Goal: Information Seeking & Learning: Check status

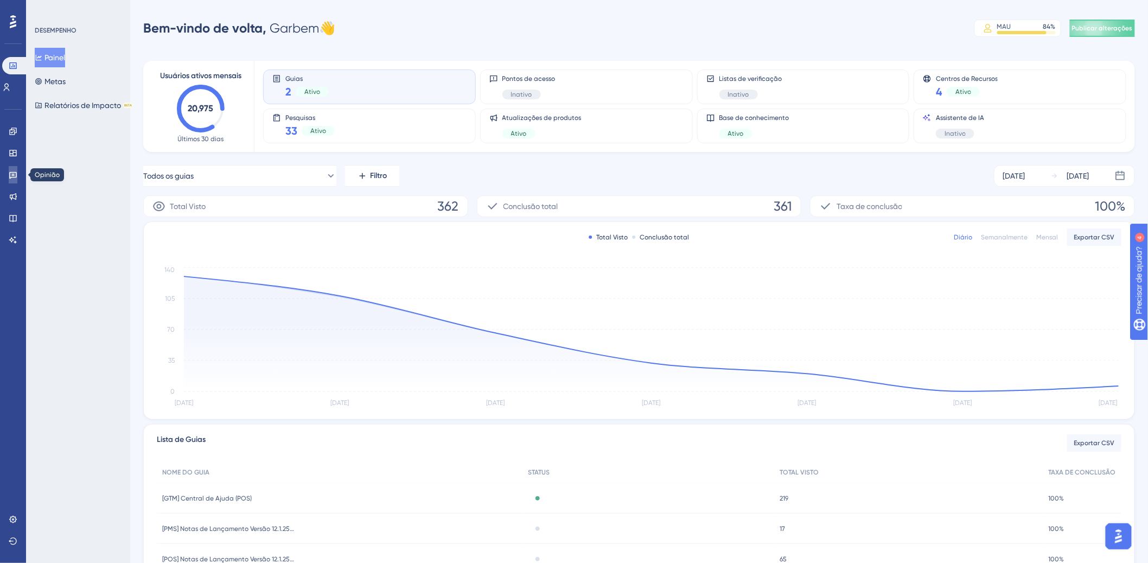
click at [11, 173] on icon at bounding box center [13, 174] width 9 height 9
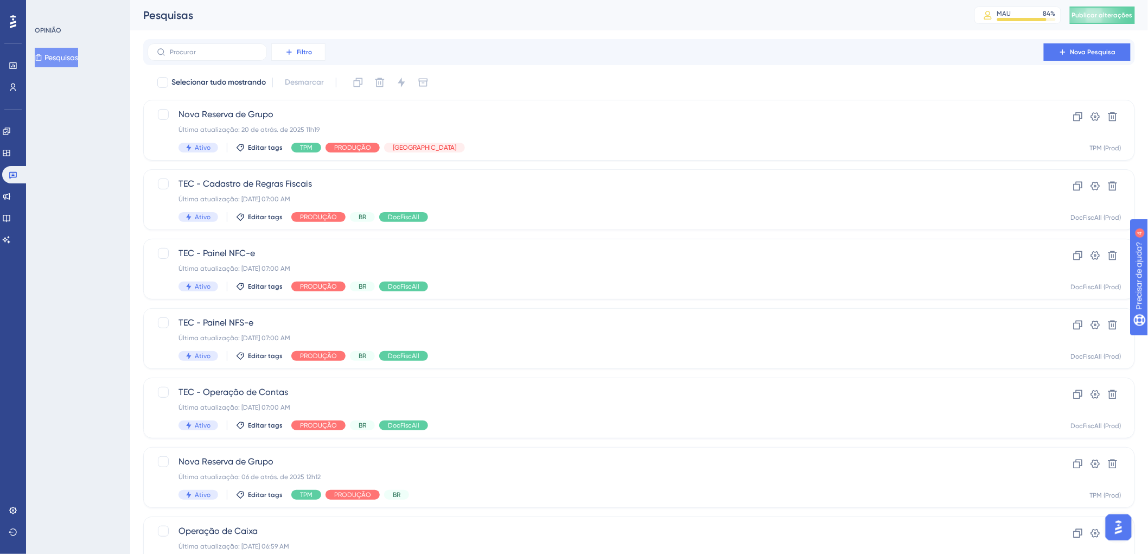
click at [314, 54] on button "Filtro" at bounding box center [298, 51] width 54 height 17
click at [314, 79] on font "Etiquetas" at bounding box center [303, 83] width 33 height 9
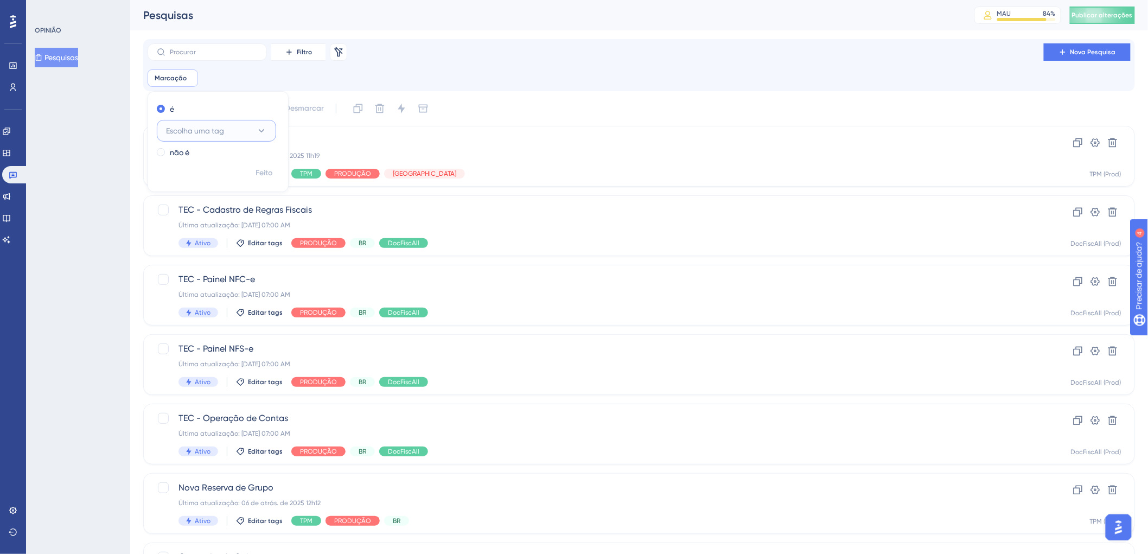
click at [257, 129] on icon at bounding box center [261, 130] width 11 height 11
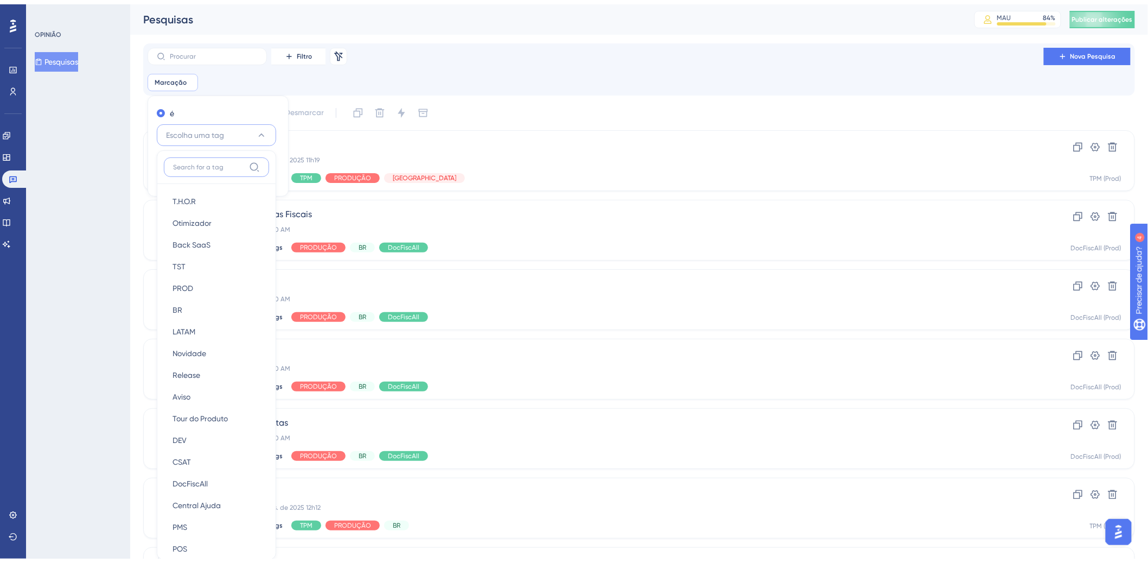
scroll to position [73, 0]
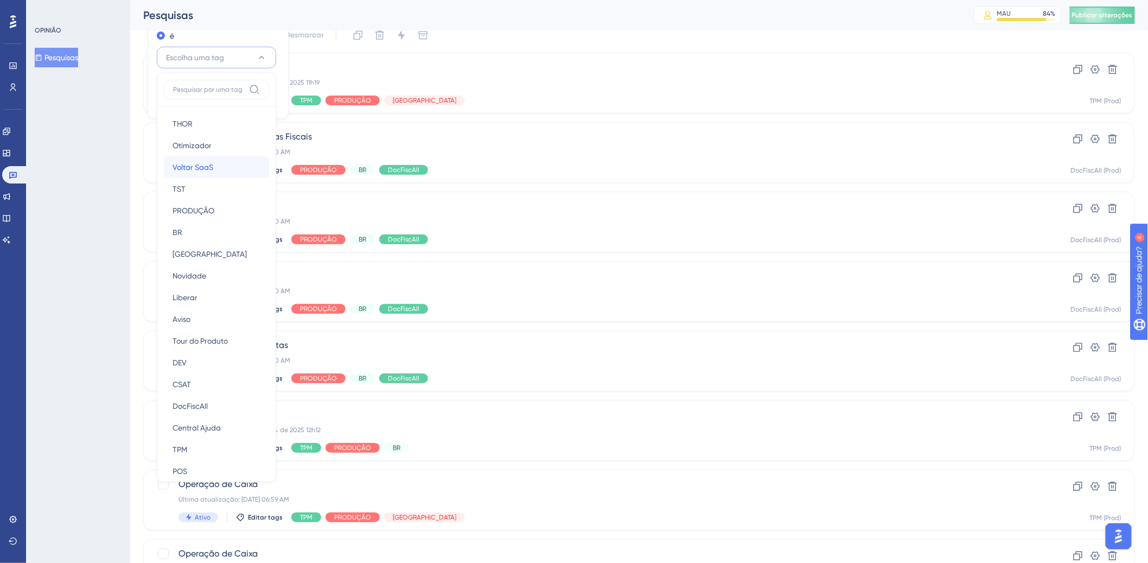
click at [222, 171] on div "Voltar SaaS Voltar SaaS" at bounding box center [217, 167] width 88 height 22
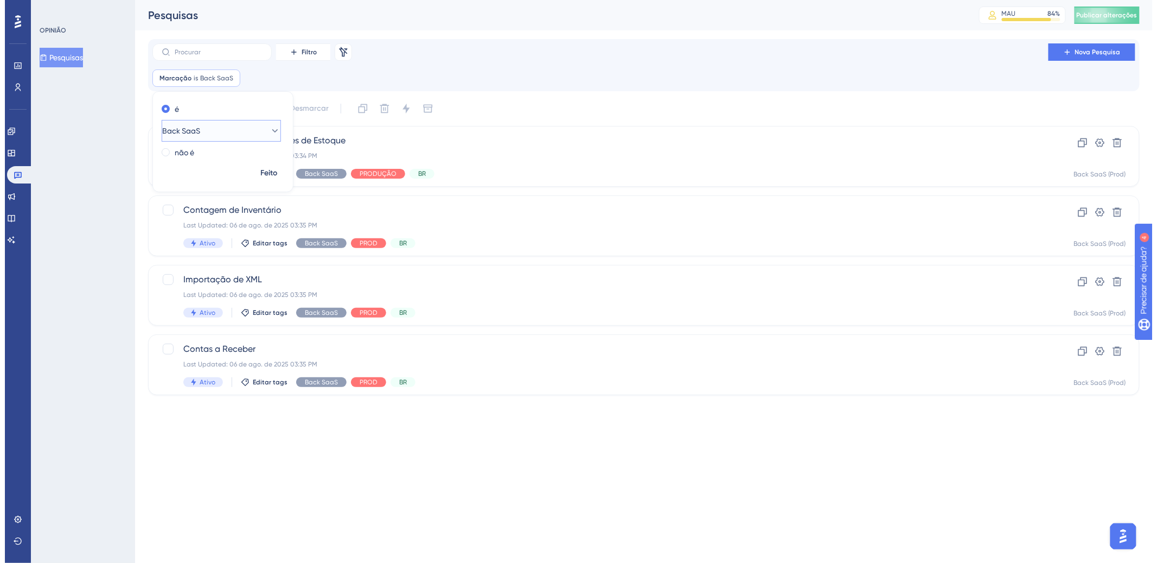
scroll to position [0, 0]
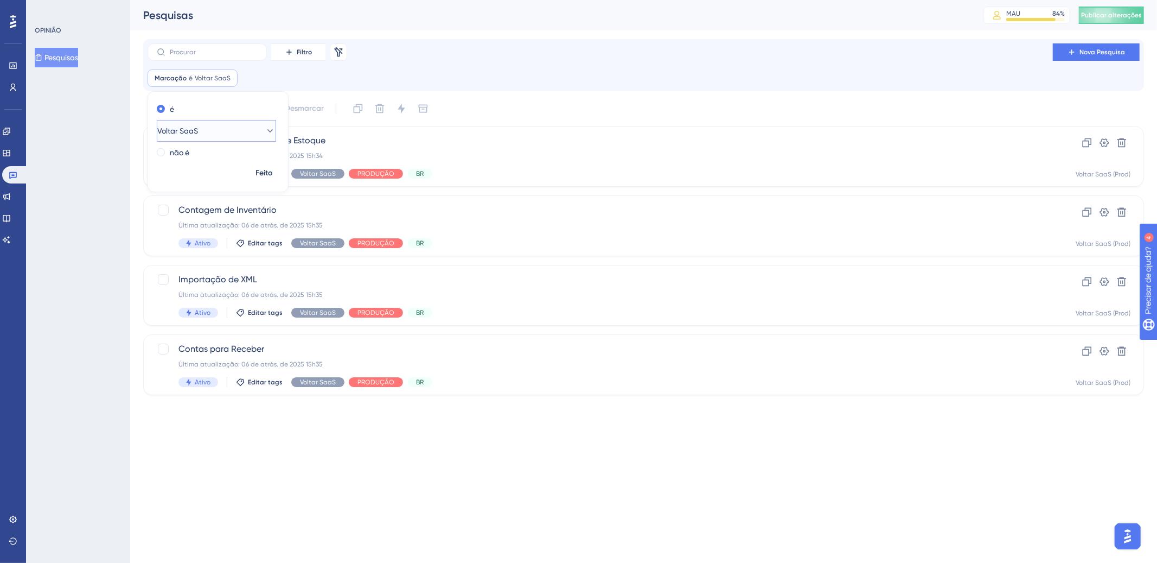
click at [265, 134] on icon at bounding box center [270, 130] width 11 height 11
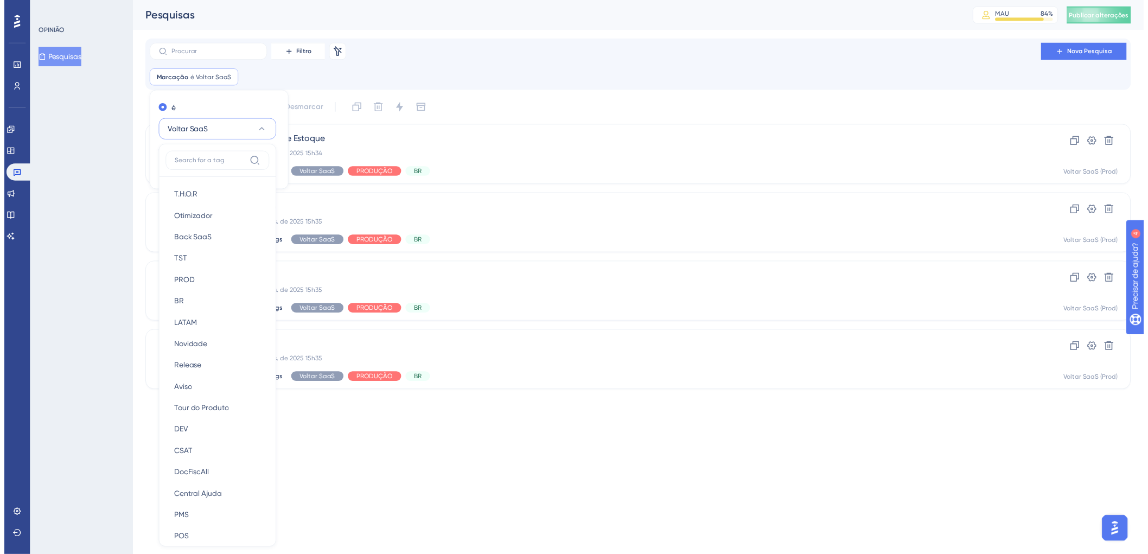
scroll to position [12, 0]
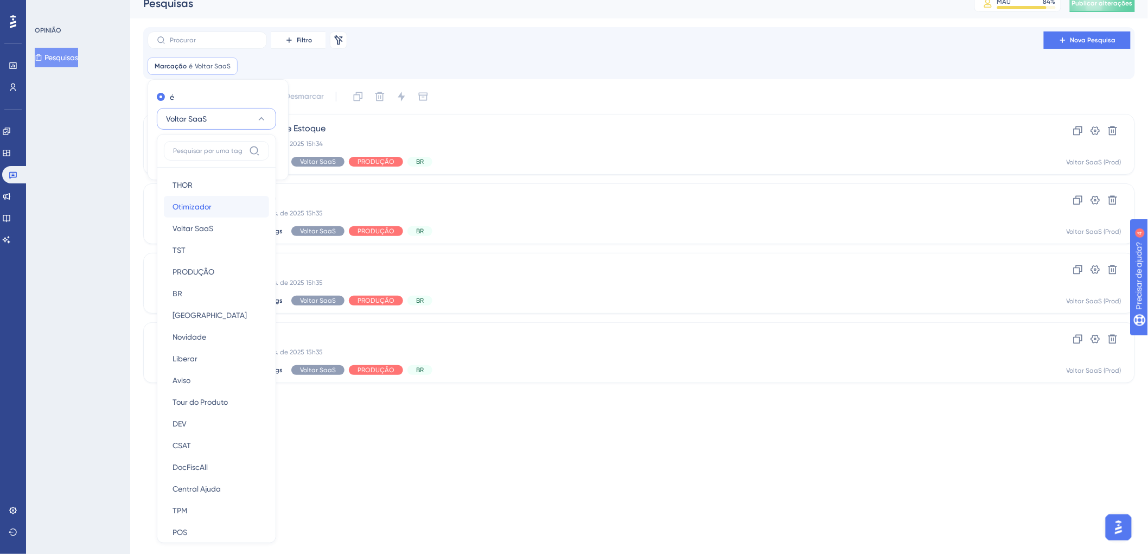
click at [232, 211] on div "Otimizador Otimizador" at bounding box center [217, 207] width 88 height 22
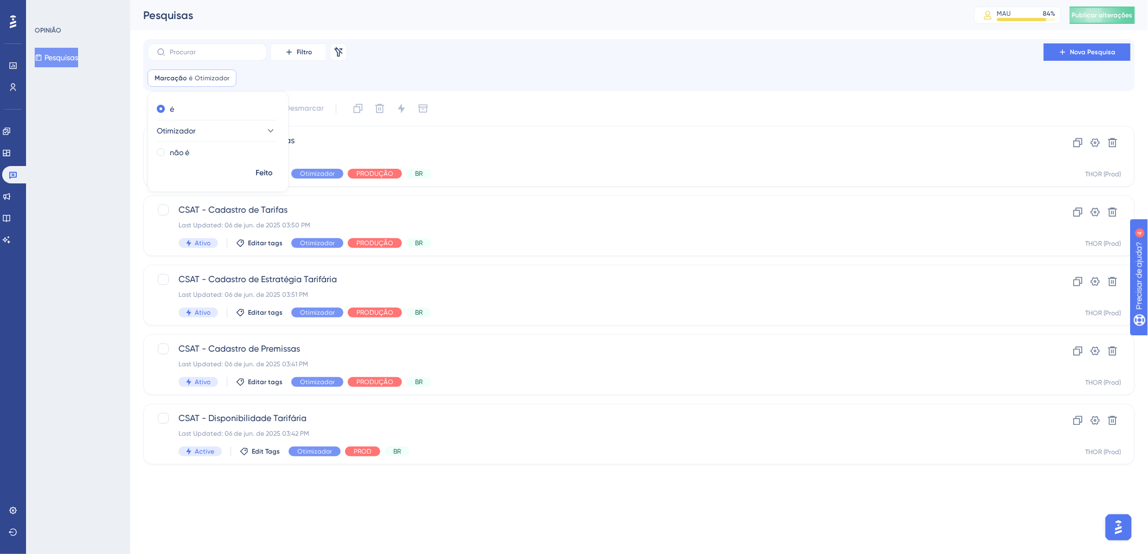
scroll to position [0, 0]
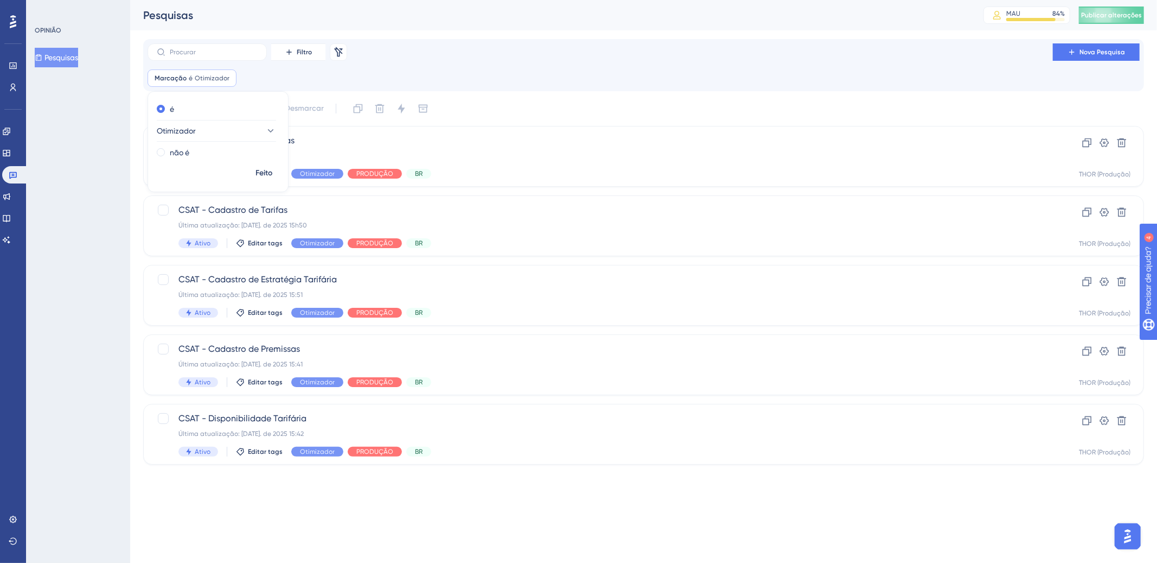
click at [496, 66] on div "Filtro Remover filtros Nova Pesquisa Marcação é Otimizador Otimizador Remover é…" at bounding box center [644, 64] width 992 height 43
click at [660, 143] on span "CSAT - Calendário de Tarifas" at bounding box center [600, 140] width 844 height 13
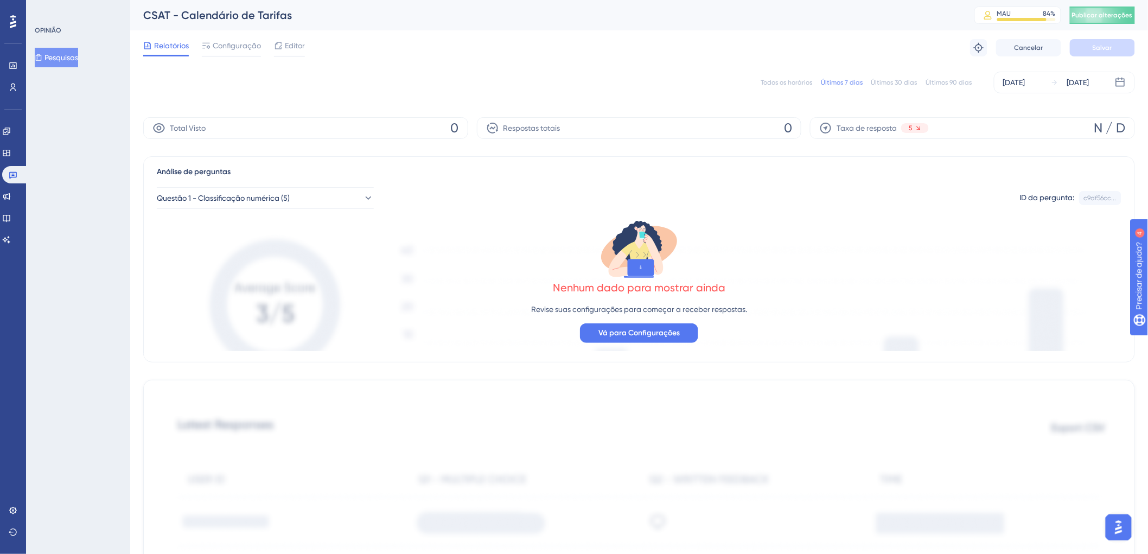
click at [785, 84] on font "Todos os horários" at bounding box center [787, 83] width 52 height 8
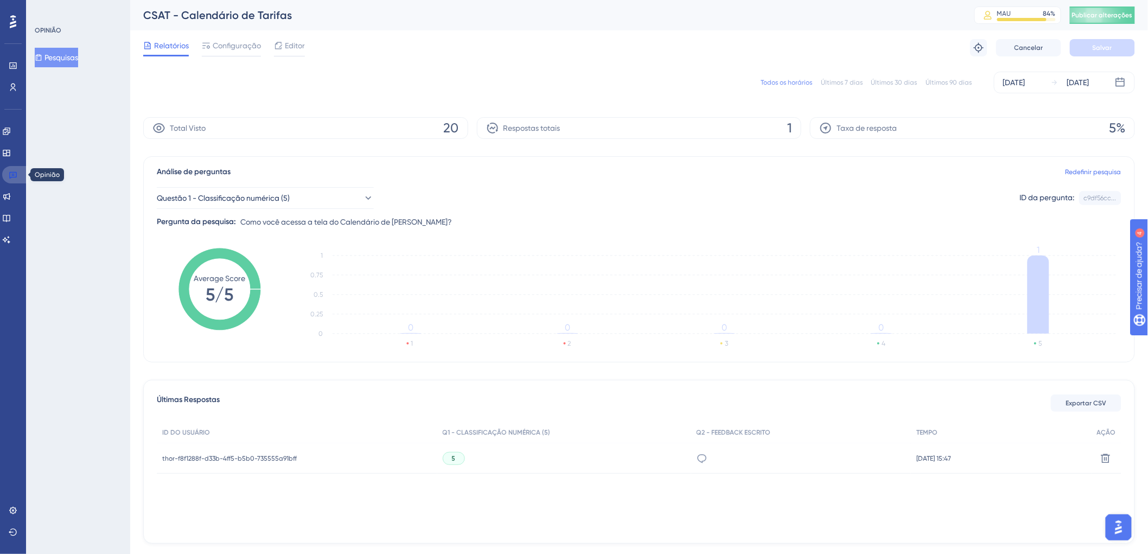
click at [12, 172] on icon at bounding box center [13, 175] width 8 height 7
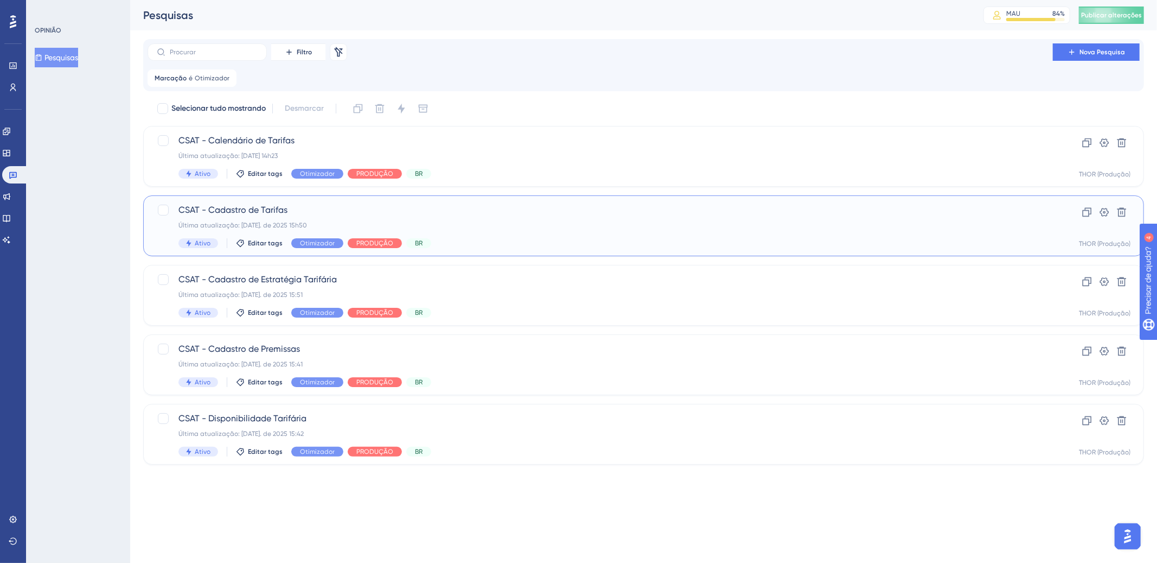
click at [467, 213] on span "CSAT - Cadastro de Tarifas" at bounding box center [600, 209] width 844 height 13
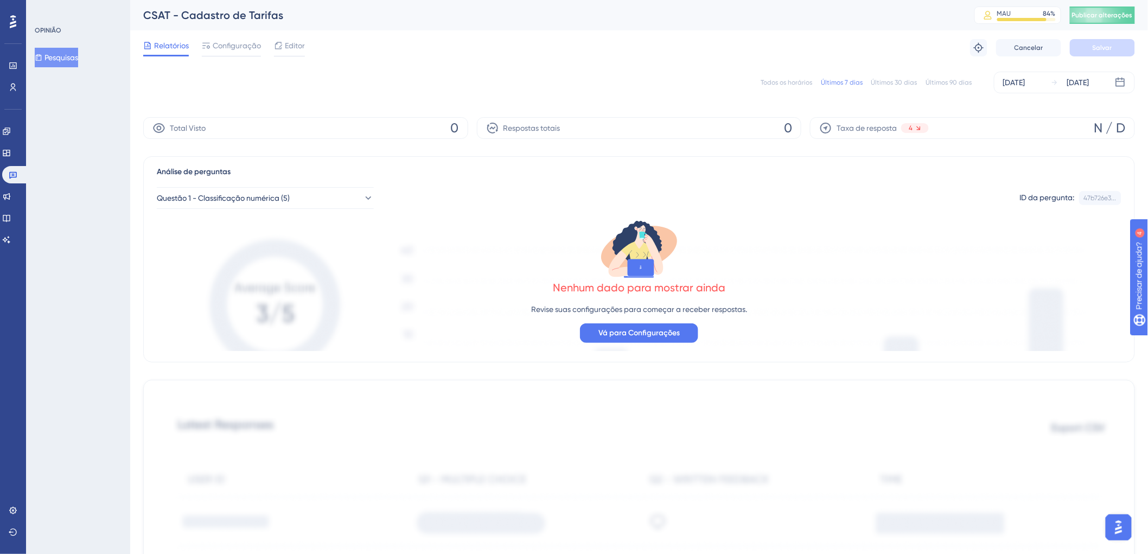
click at [796, 79] on font "Todos os horários" at bounding box center [787, 83] width 52 height 8
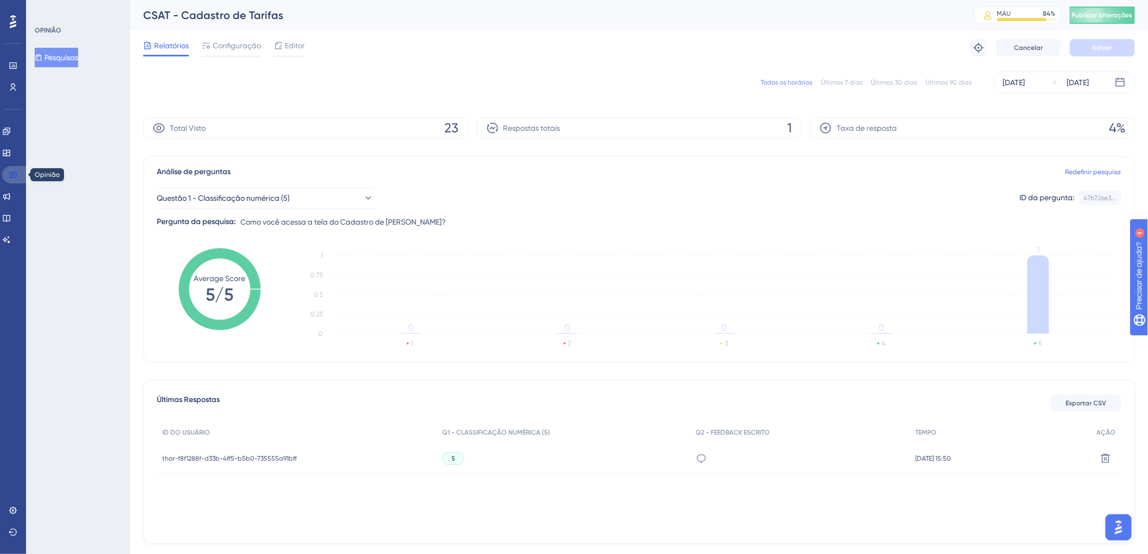
click at [9, 176] on icon at bounding box center [13, 174] width 9 height 9
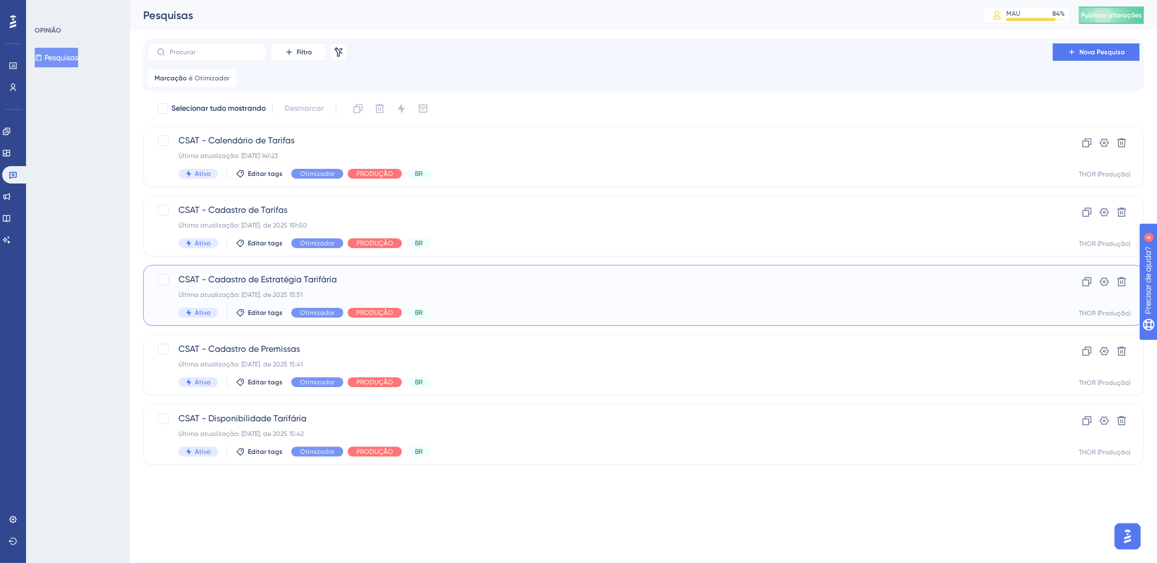
click at [437, 273] on span "CSAT - Cadastro de Estratégia Tarifária" at bounding box center [600, 279] width 844 height 13
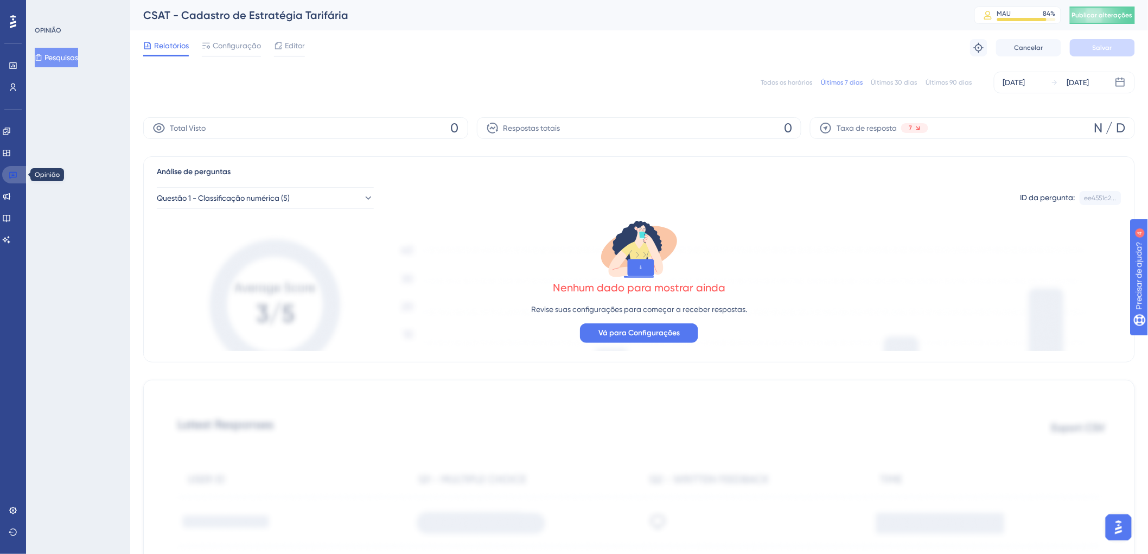
click at [7, 177] on link at bounding box center [15, 174] width 26 height 17
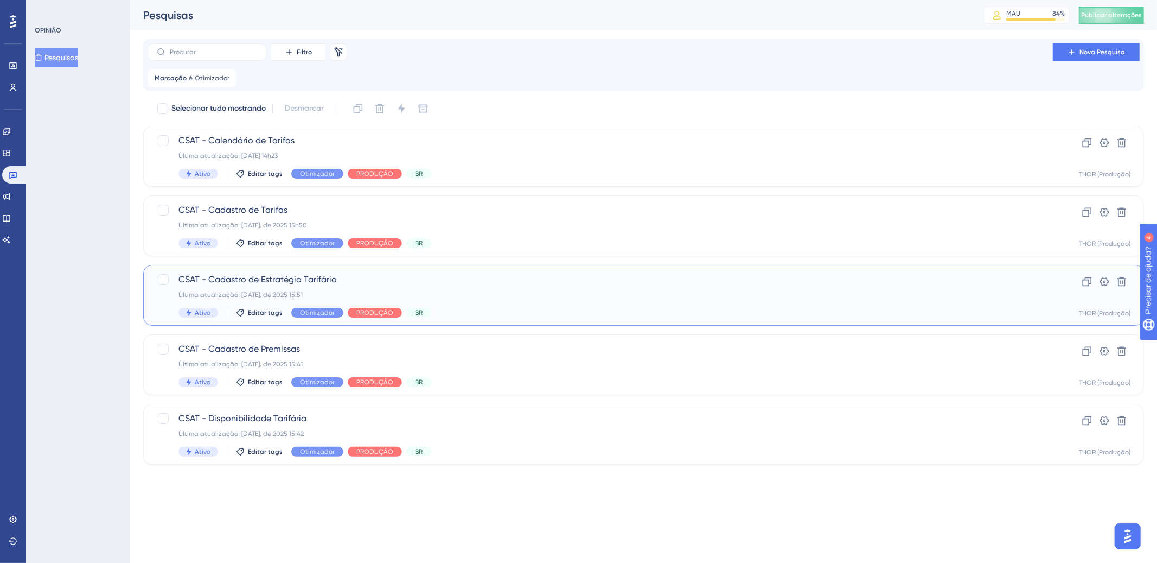
click at [461, 285] on span "CSAT - Cadastro de Estratégia Tarifária" at bounding box center [600, 279] width 844 height 13
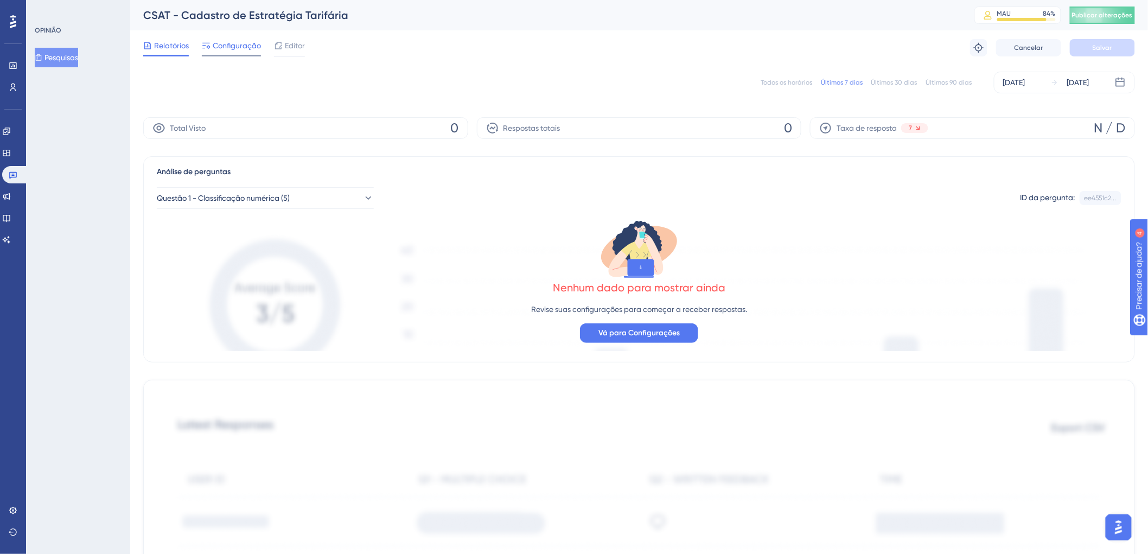
click at [240, 50] on span "Configuração" at bounding box center [237, 45] width 48 height 13
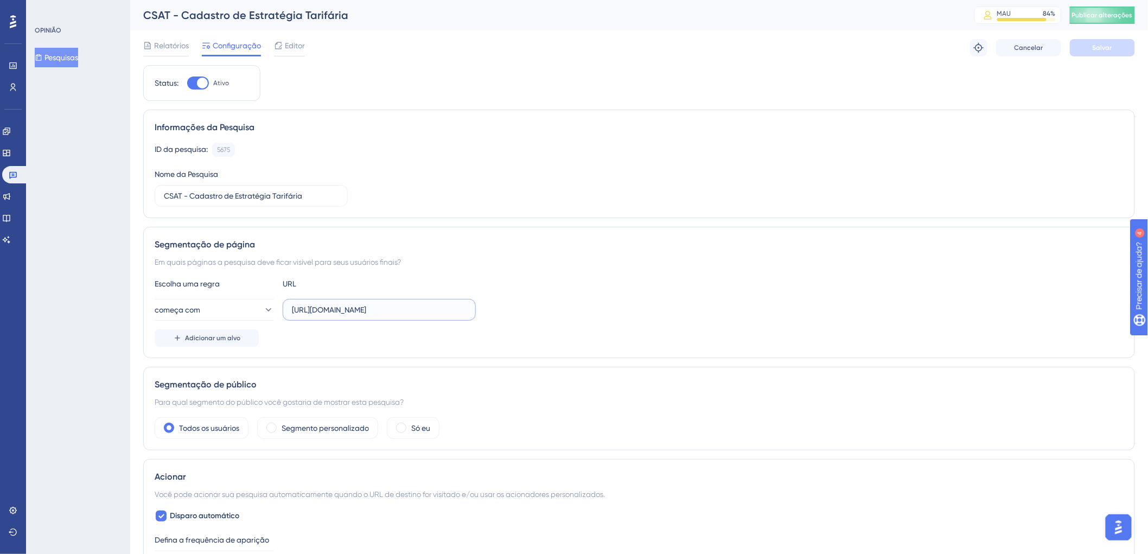
click at [404, 310] on input "[URL][DOMAIN_NAME]" at bounding box center [379, 310] width 175 height 12
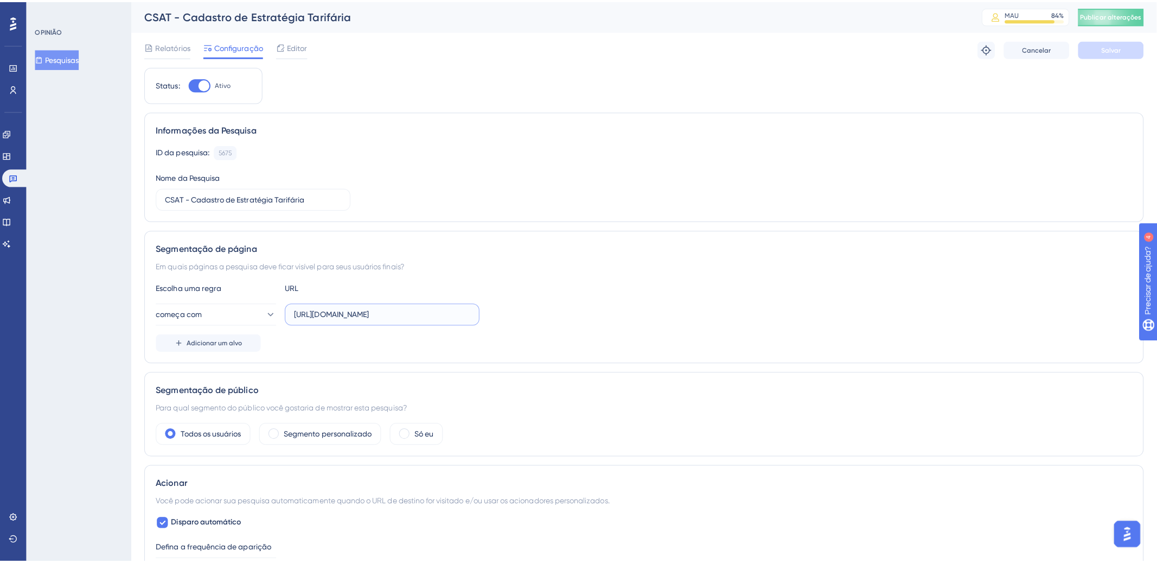
scroll to position [0, 14]
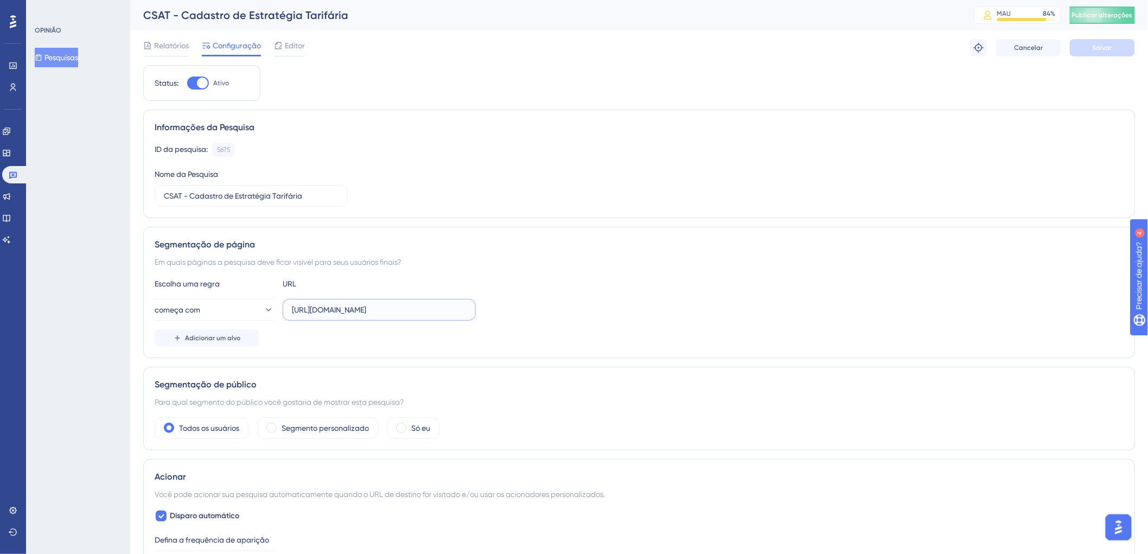
drag, startPoint x: 434, startPoint y: 309, endPoint x: 512, endPoint y: 313, distance: 78.2
click at [512, 313] on div "começa com [URL][DOMAIN_NAME]" at bounding box center [639, 310] width 969 height 22
click at [18, 176] on link at bounding box center [15, 174] width 26 height 17
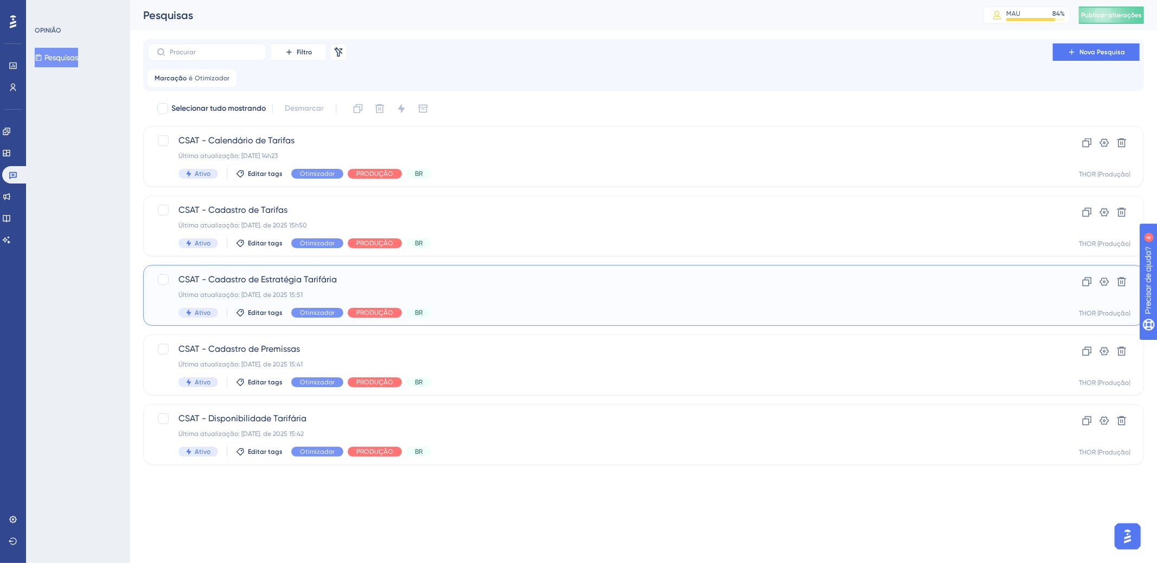
click at [593, 287] on div "CSAT - Cadastro de Estratégia Tarifária Última atualização: [DATE]. de 2025 15:…" at bounding box center [600, 295] width 844 height 44
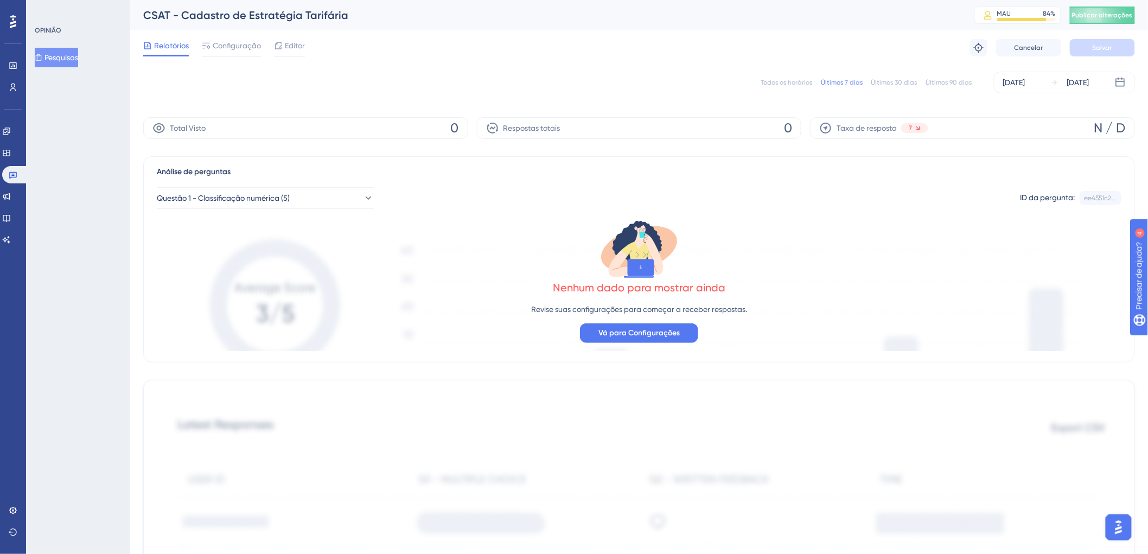
click at [794, 86] on font "Todos os horários" at bounding box center [787, 83] width 52 height 8
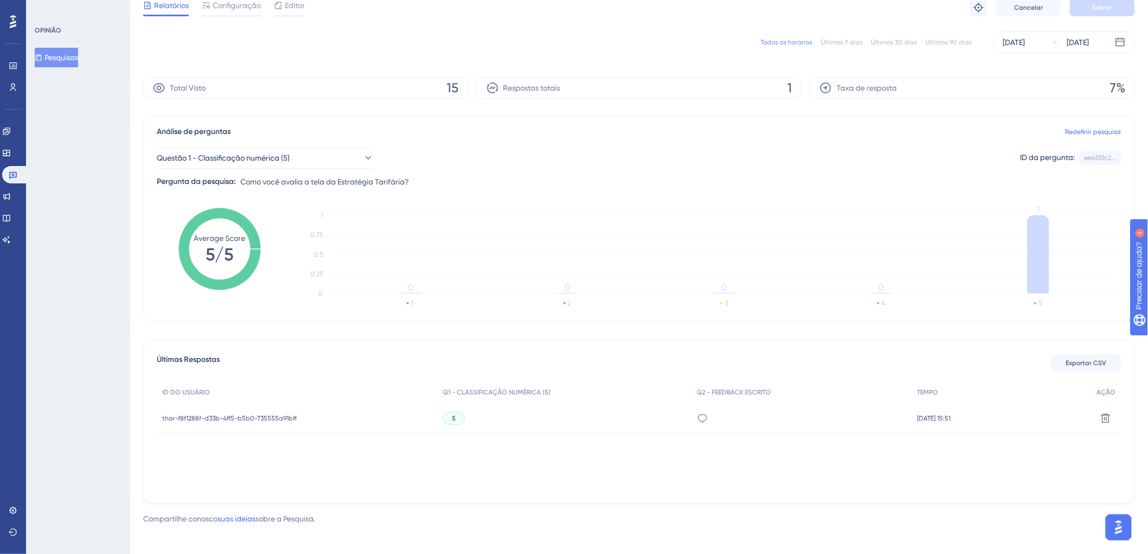
scroll to position [41, 0]
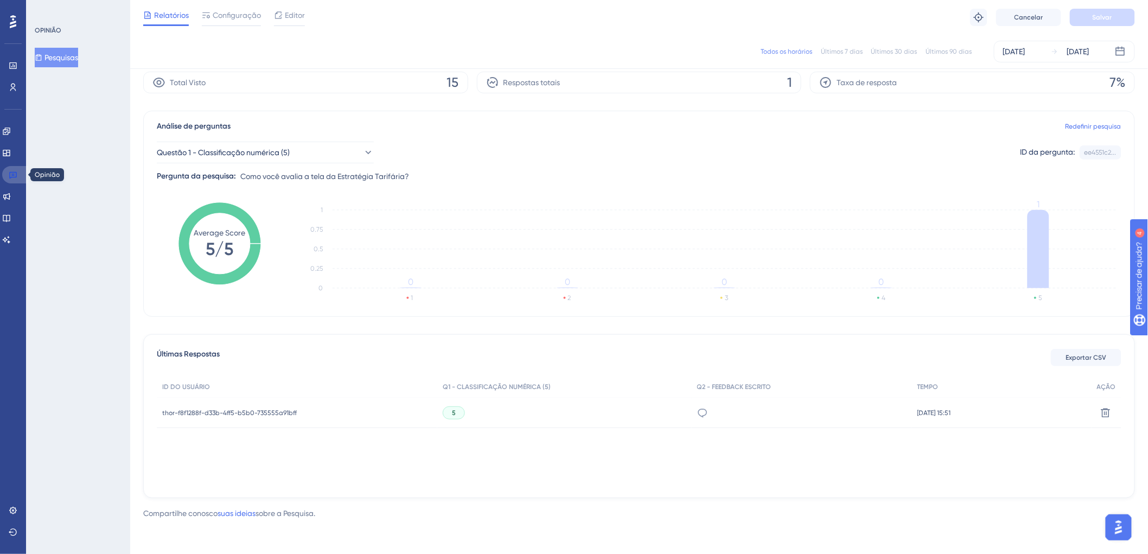
click at [18, 176] on link at bounding box center [15, 174] width 26 height 17
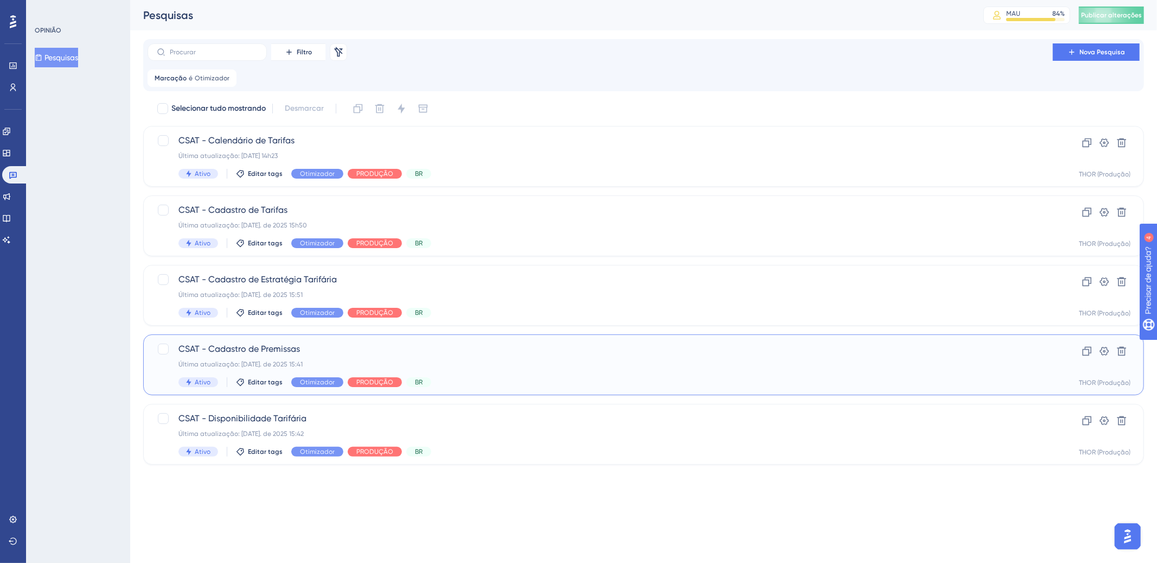
click at [426, 357] on div "CSAT - Cadastro de Premissas Última atualização: [DATE]. de 2025 15:41 Ativo Ed…" at bounding box center [600, 364] width 844 height 44
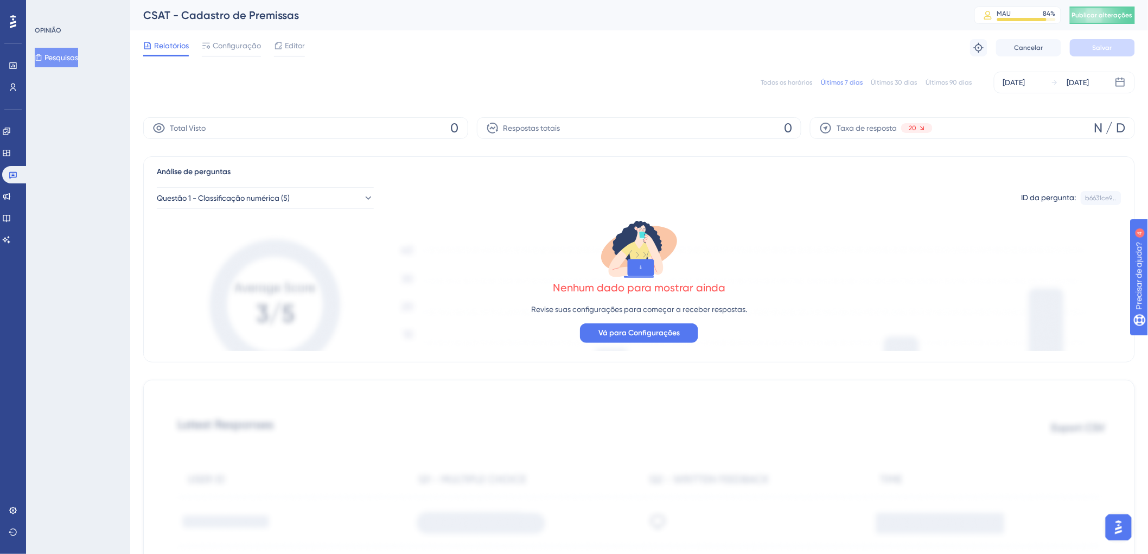
click at [801, 81] on font "Todos os horários" at bounding box center [787, 83] width 52 height 8
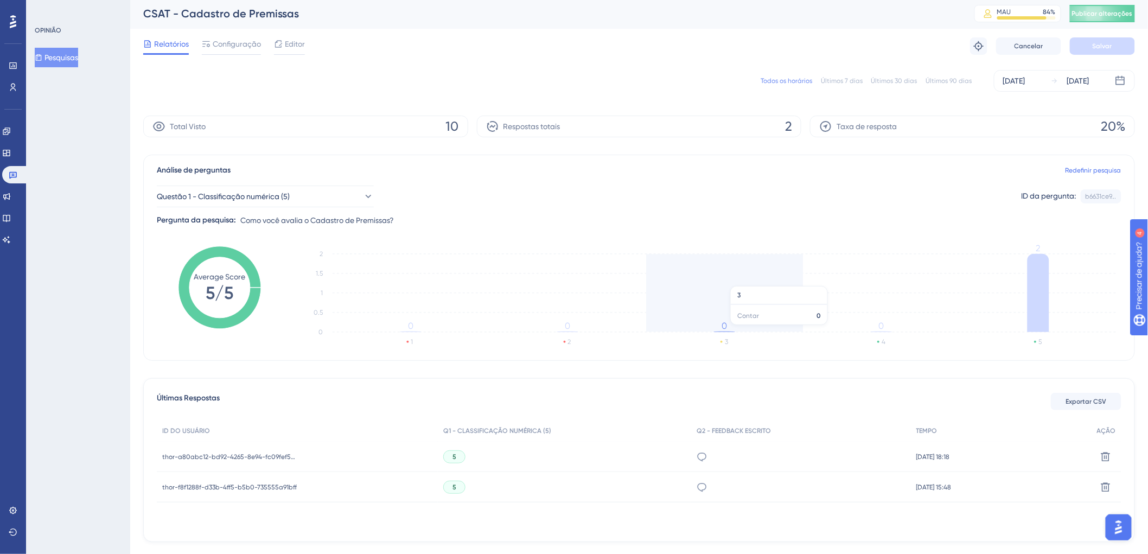
scroll to position [41, 0]
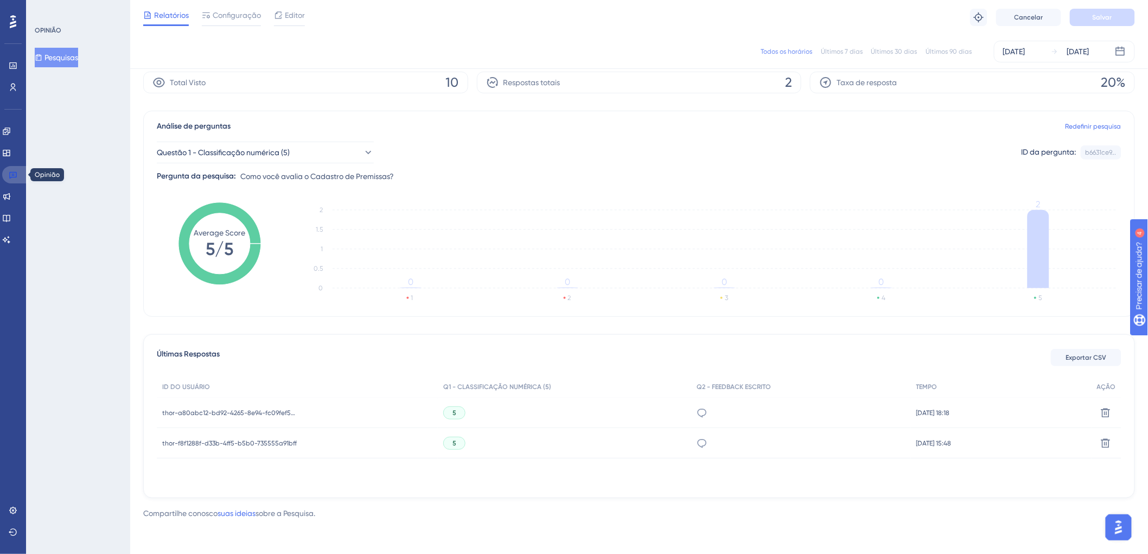
click at [18, 174] on link at bounding box center [15, 174] width 26 height 17
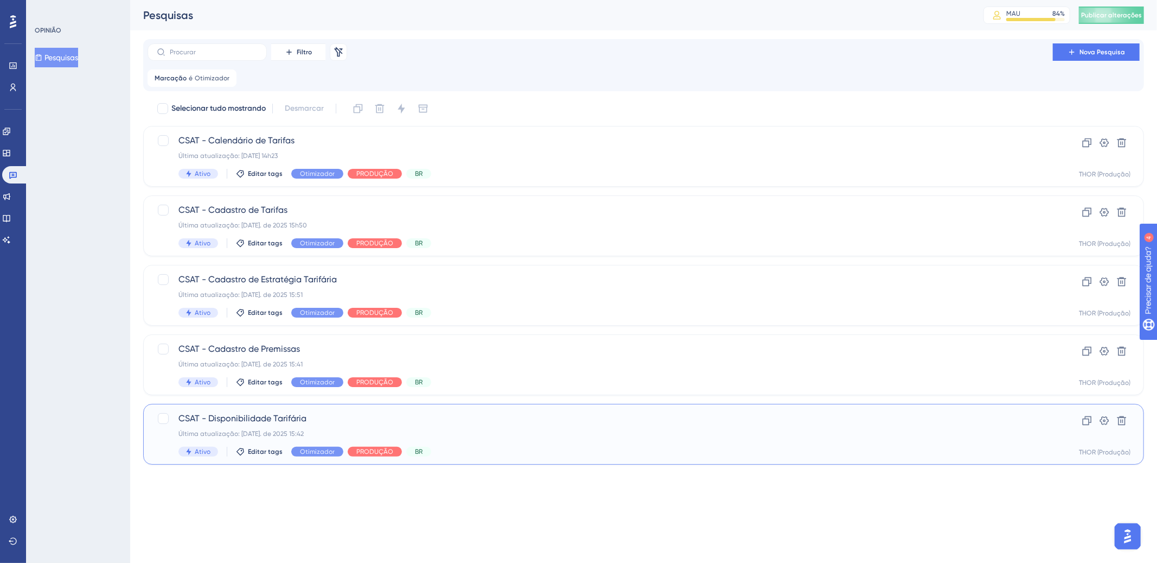
click at [510, 432] on div "Última atualização: [DATE]. de 2025 15:42" at bounding box center [600, 433] width 844 height 9
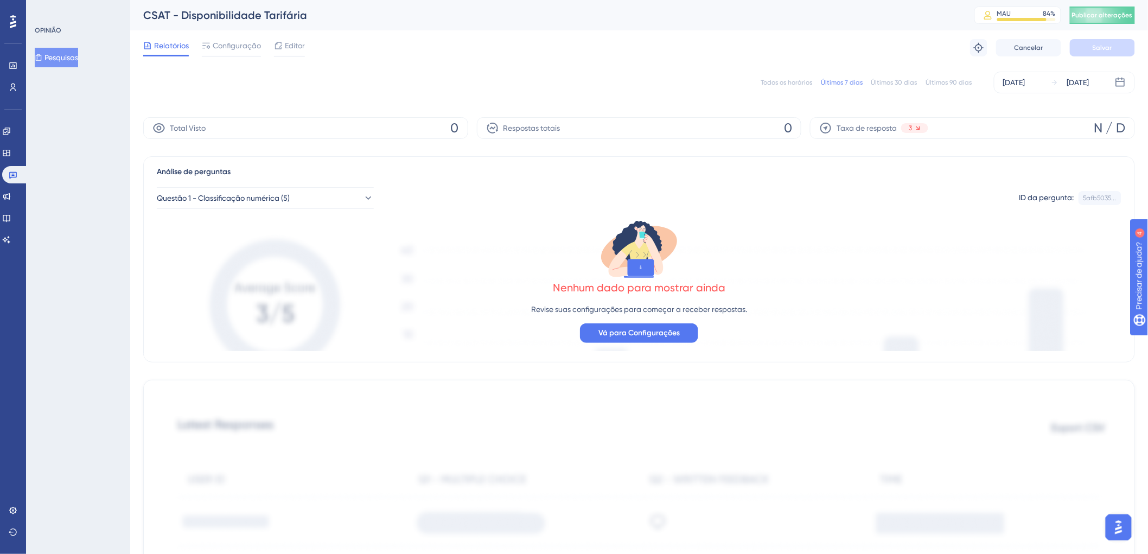
click at [777, 79] on font "Todos os horários" at bounding box center [787, 83] width 52 height 8
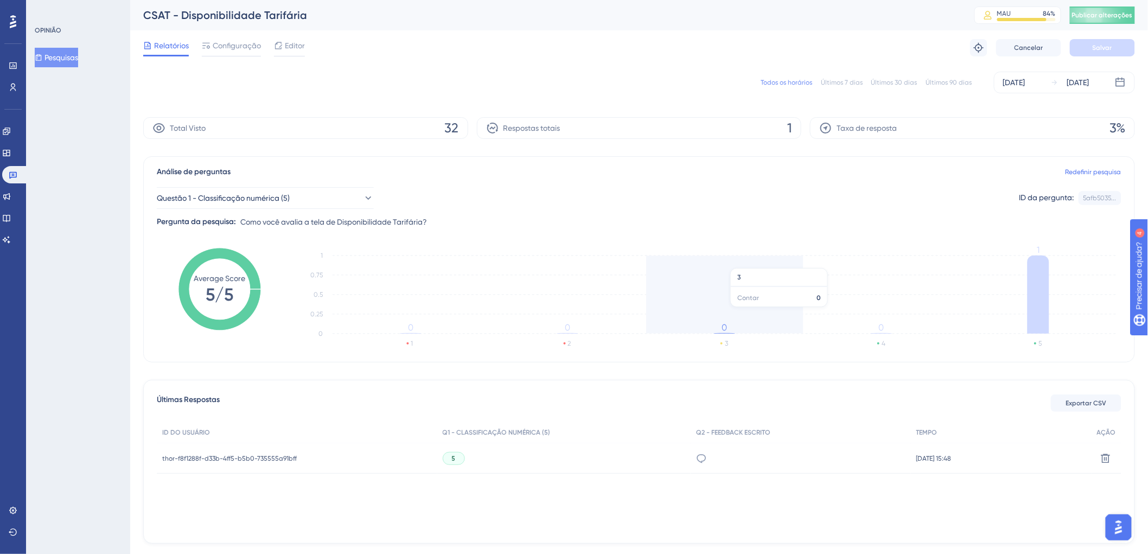
scroll to position [41, 0]
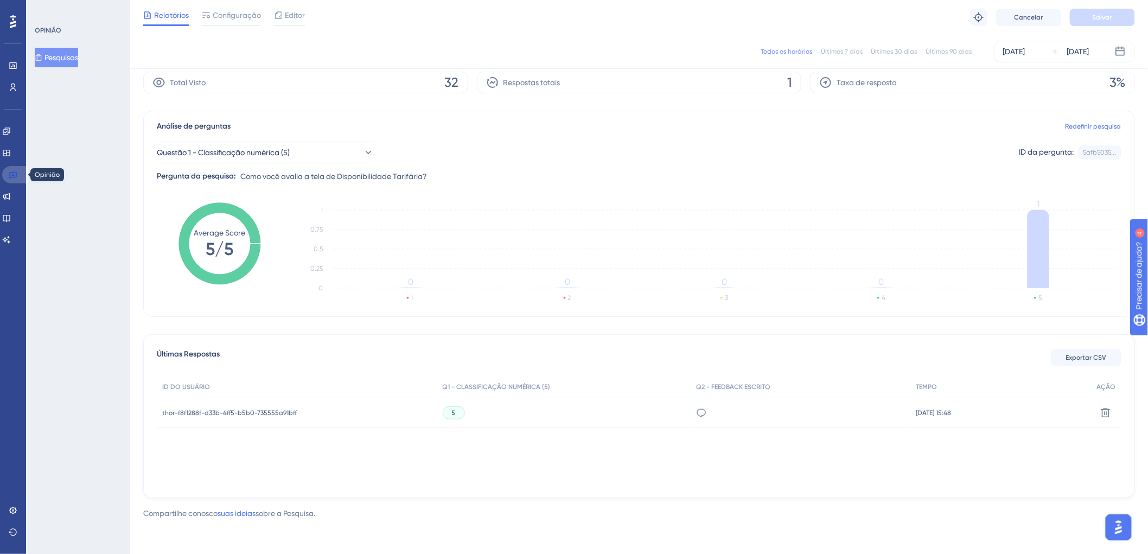
click at [12, 176] on icon at bounding box center [13, 174] width 9 height 9
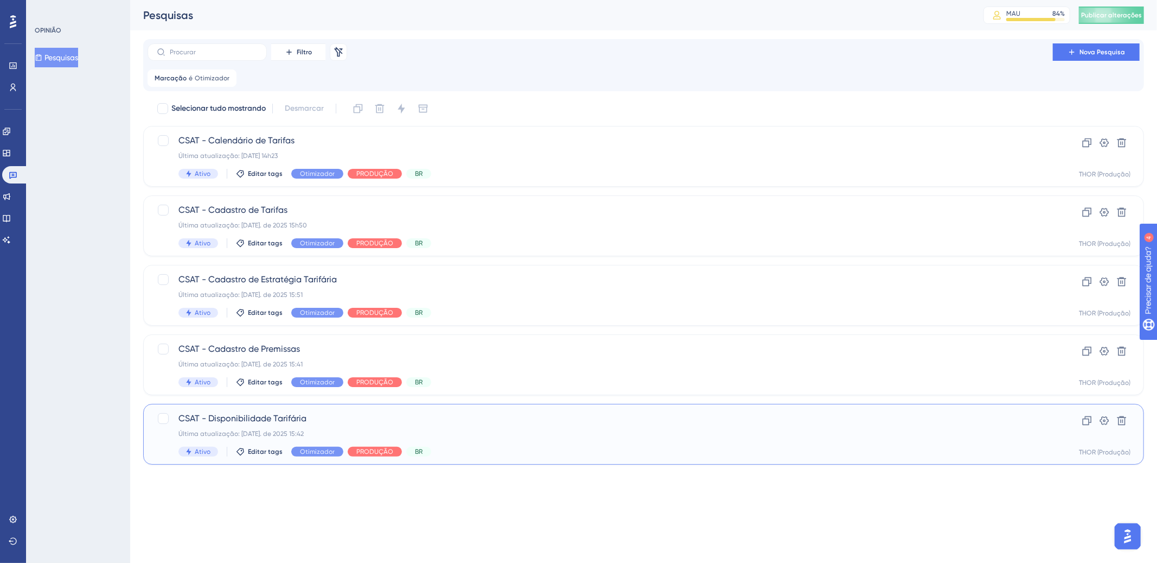
click at [446, 423] on span "CSAT - Disponibilidade Tarifária" at bounding box center [600, 418] width 844 height 13
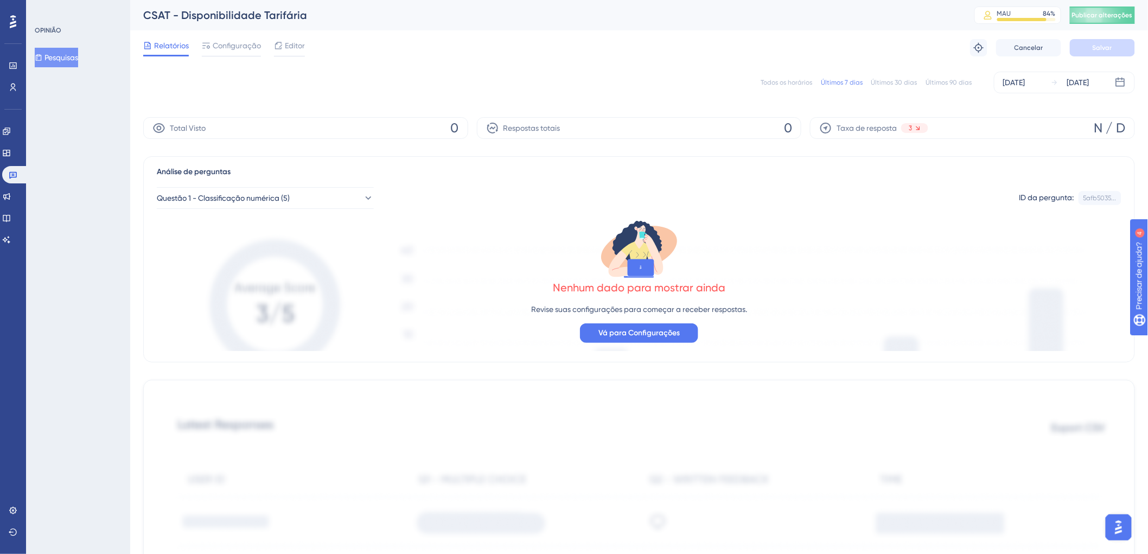
click at [792, 81] on font "Todos os horários" at bounding box center [787, 83] width 52 height 8
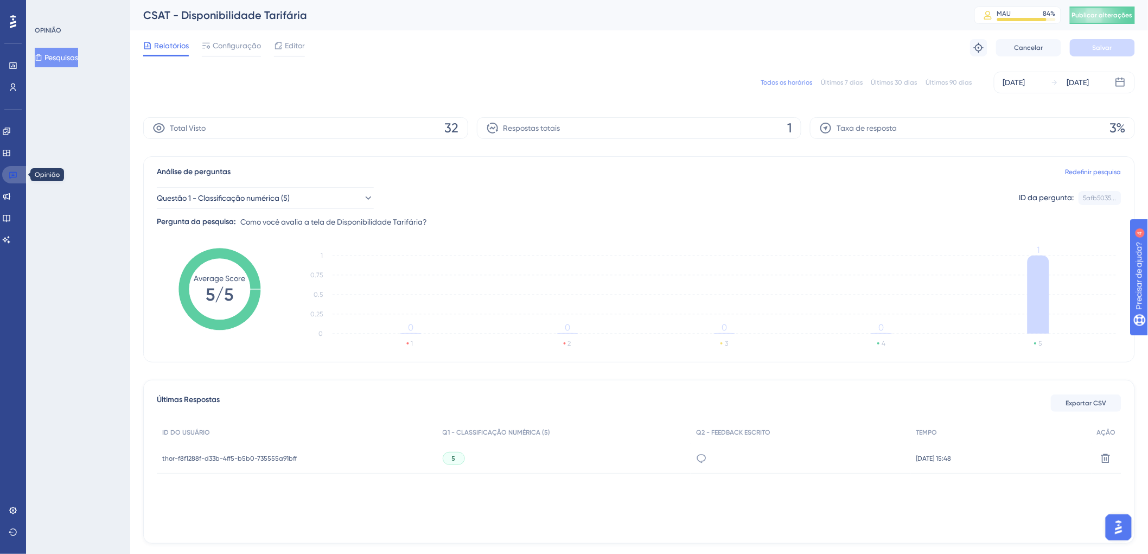
click at [15, 178] on icon at bounding box center [13, 174] width 9 height 9
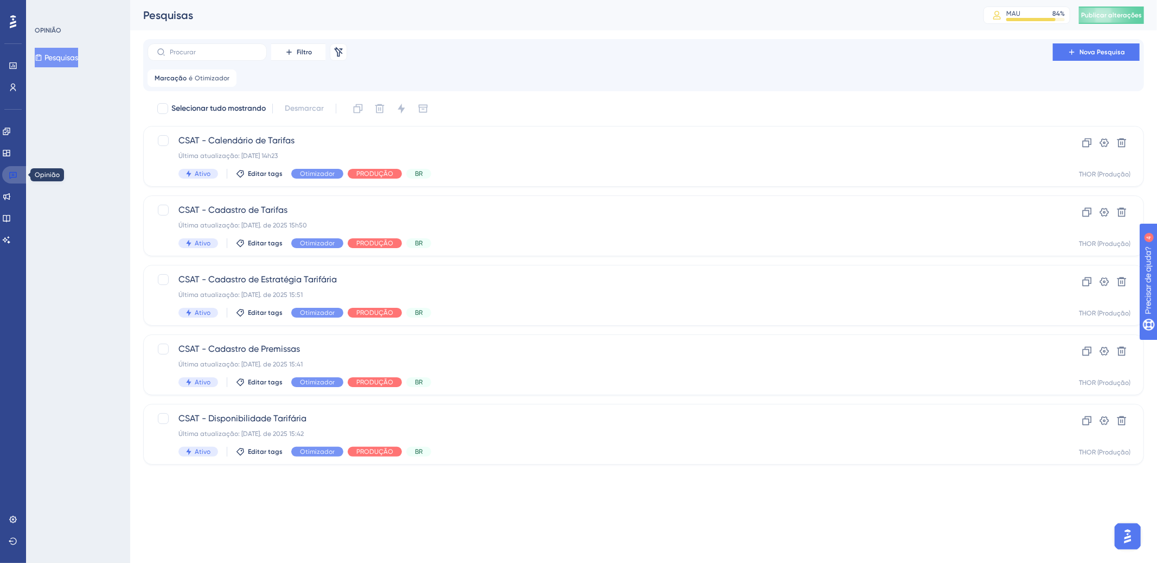
click at [16, 176] on icon at bounding box center [13, 174] width 9 height 9
click at [13, 170] on icon at bounding box center [13, 174] width 9 height 9
